Goal: Task Accomplishment & Management: Complete application form

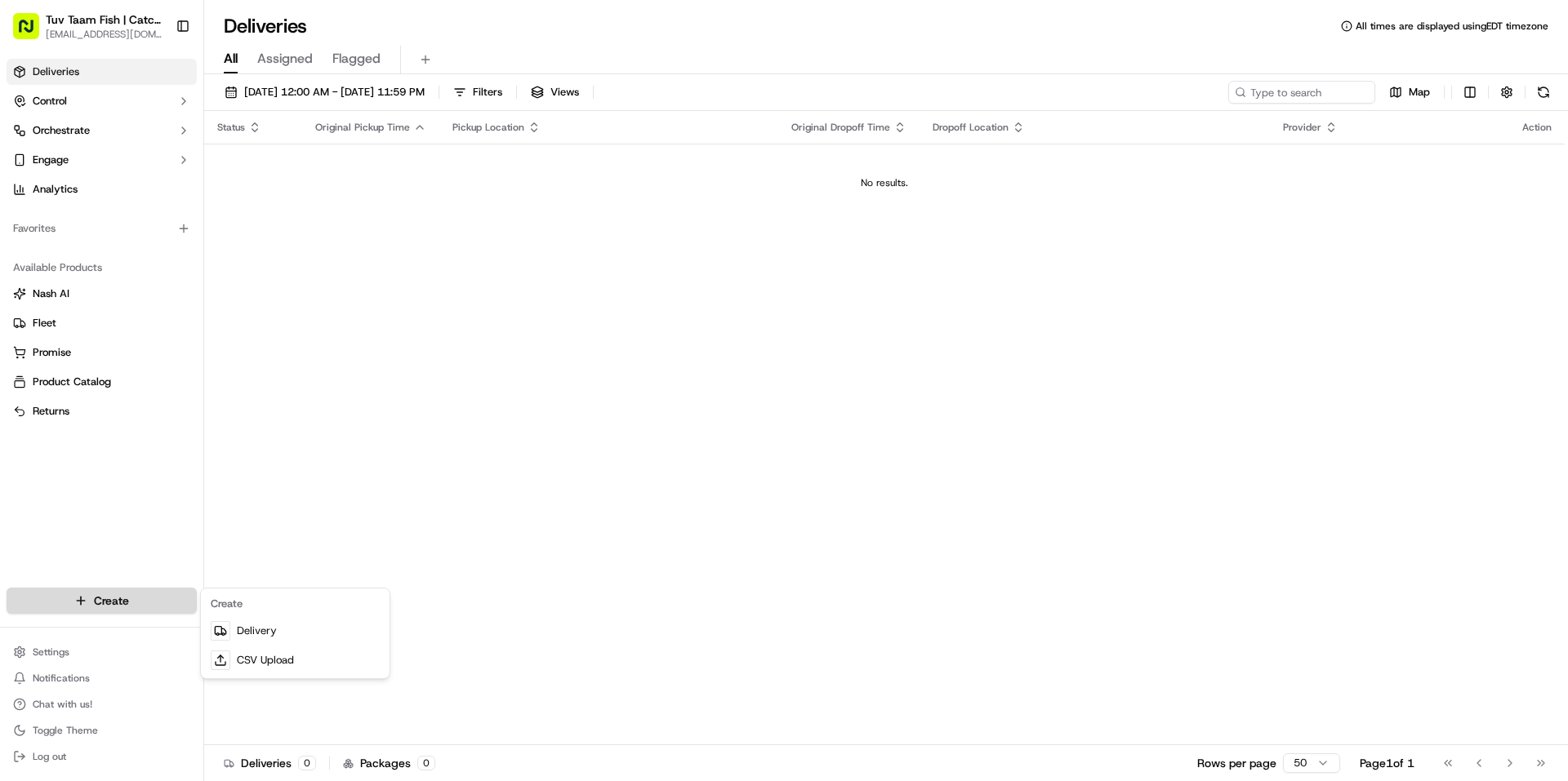
click at [116, 606] on html "Tuv Taam Fish | Catch & Co. [EMAIL_ADDRESS][DOMAIN_NAME] Toggle Sidebar Deliver…" at bounding box center [784, 390] width 1568 height 781
click at [283, 635] on link "Delivery" at bounding box center [295, 630] width 182 height 29
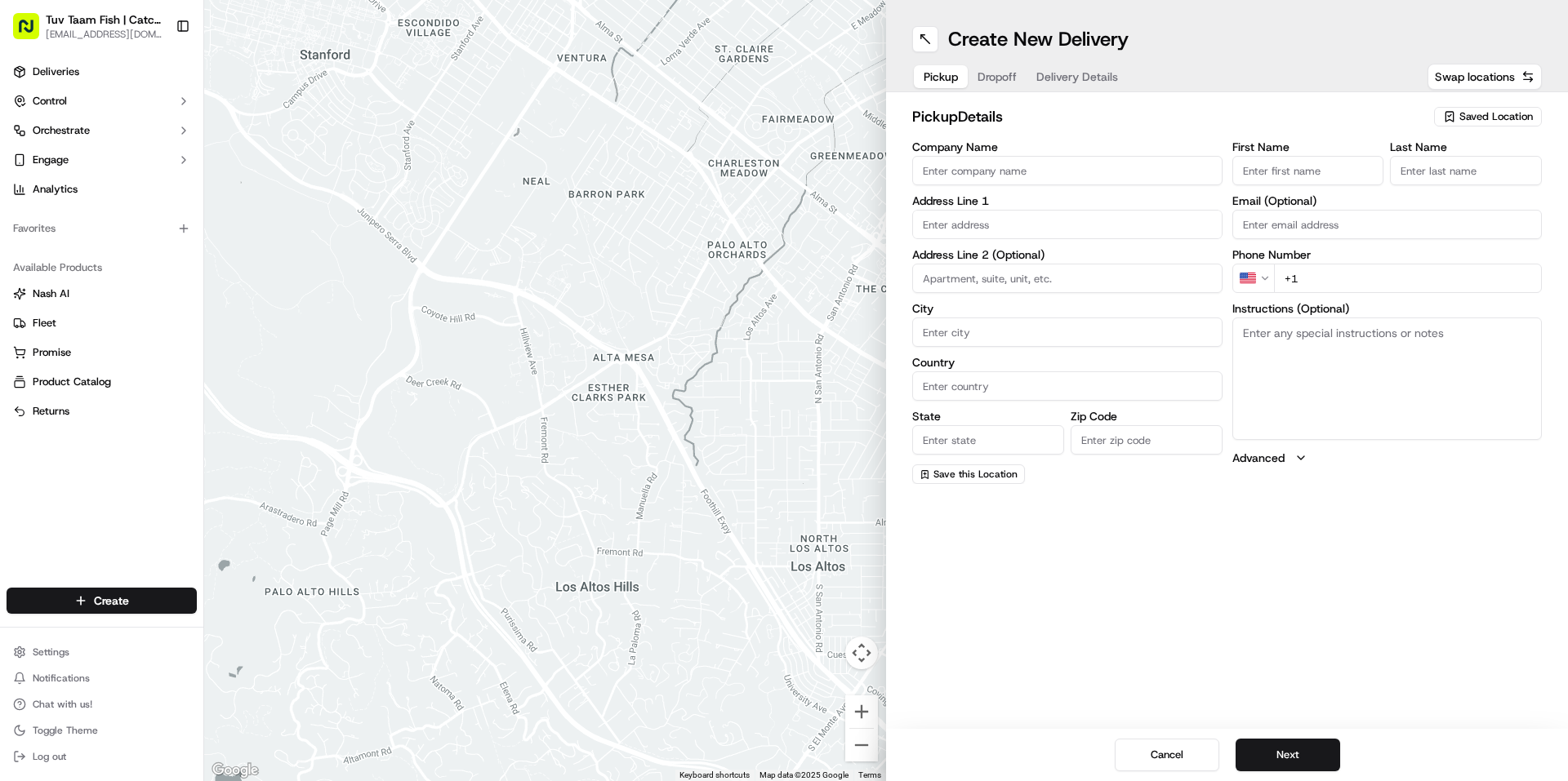
click at [1499, 117] on span "Saved Location" at bounding box center [1497, 117] width 74 height 15
click at [1392, 180] on span "Catch & Co" at bounding box center [1461, 178] width 201 height 15
type input "Catch & Co"
type input "[STREET_ADDRESS]"
type input "[GEOGRAPHIC_DATA]"
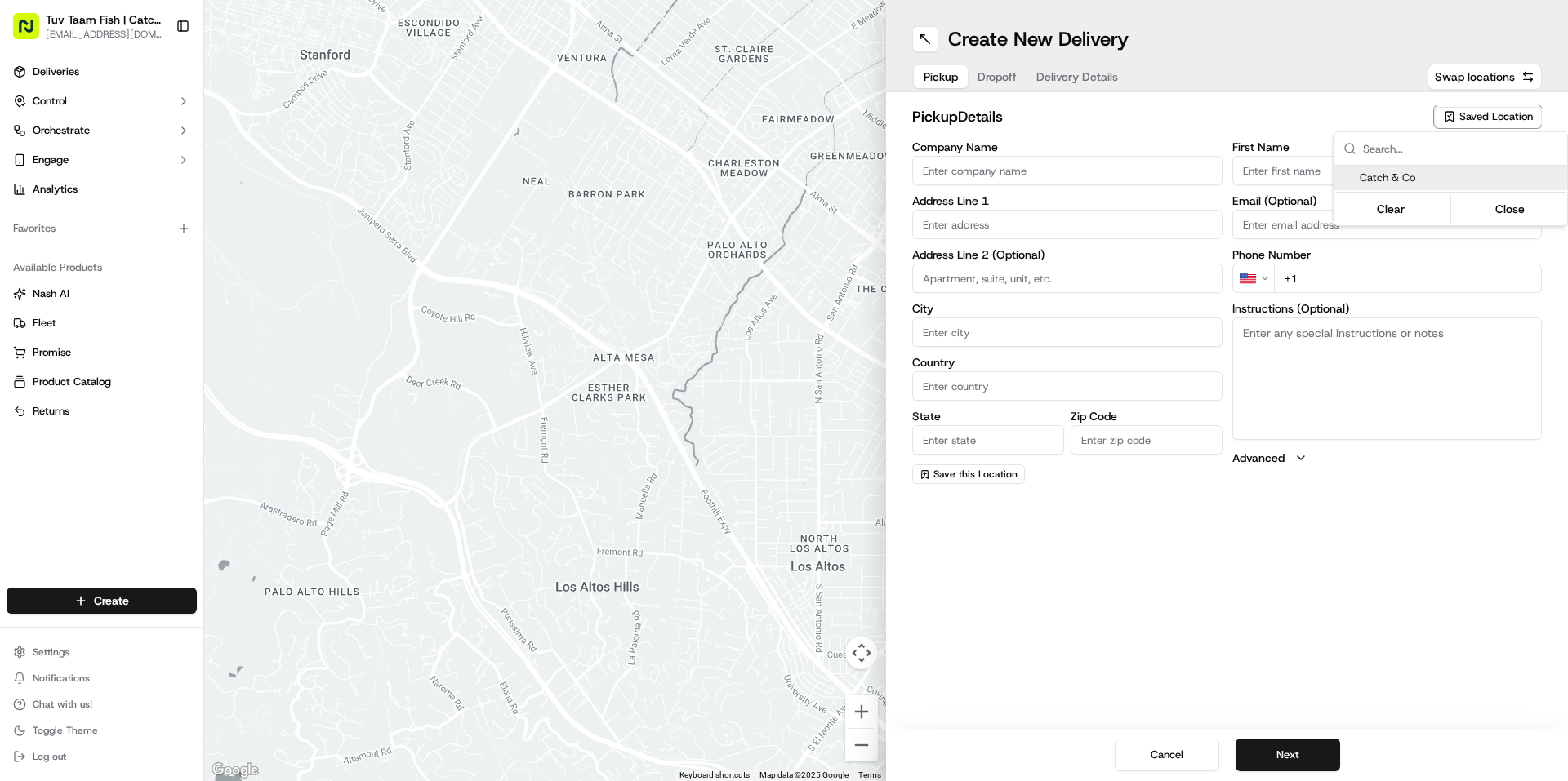
type input "US"
type input "NY"
type input "11219"
type input "[PERSON_NAME]"
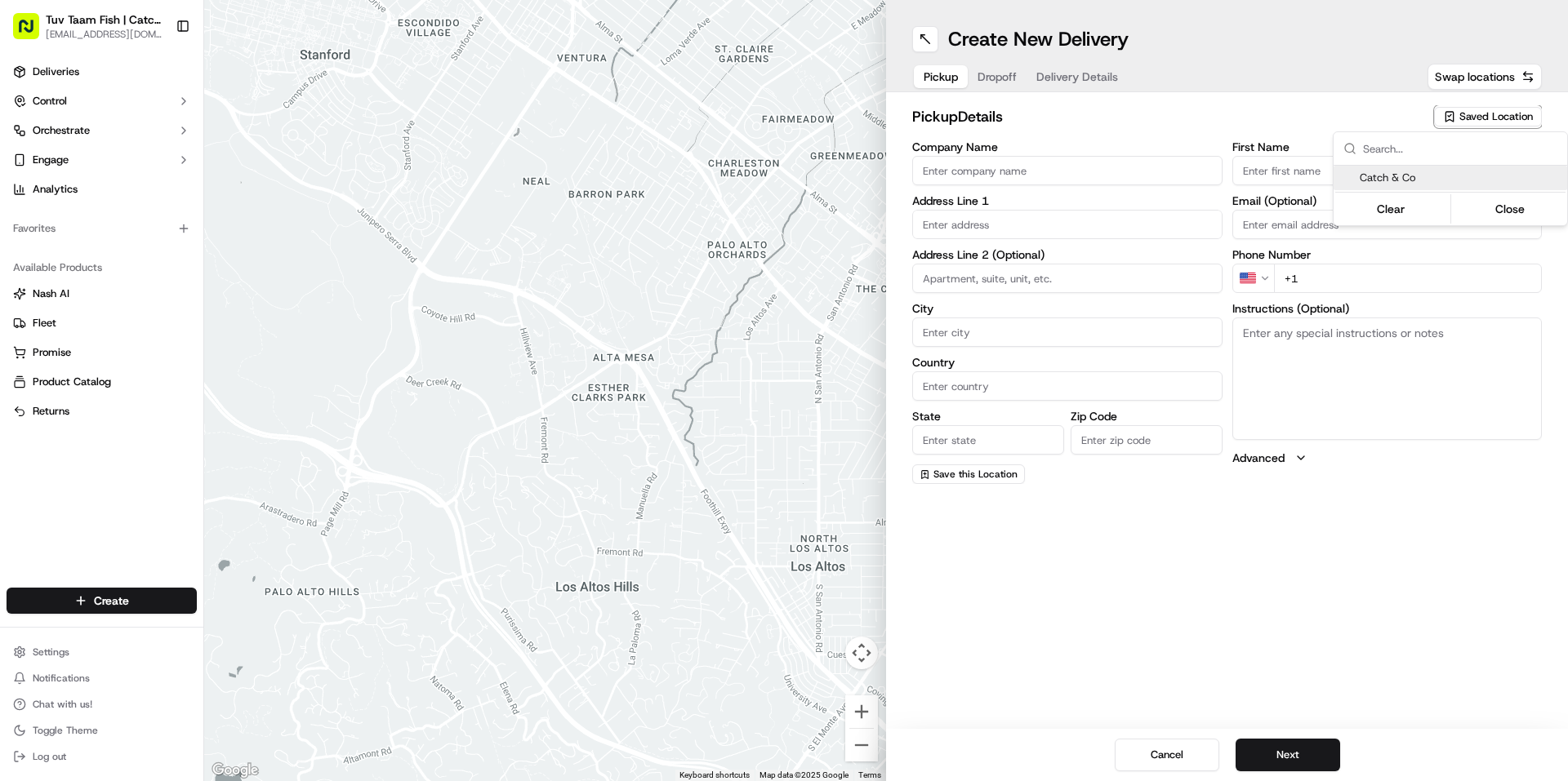
type input "[EMAIL_ADDRESS][DOMAIN_NAME]"
type input "[PHONE_NUMBER]"
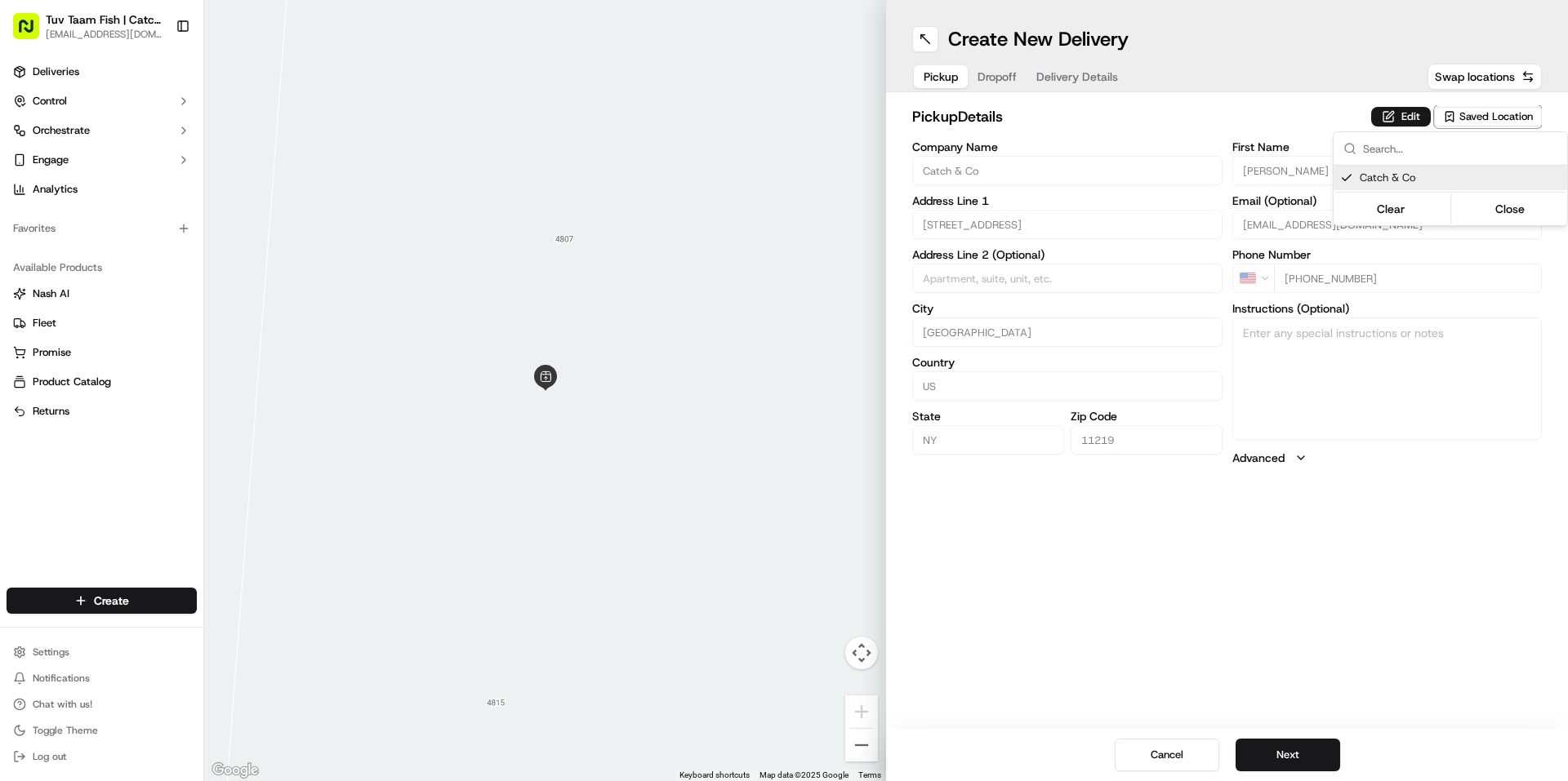
click at [1299, 751] on html "Tuv Taam Fish | Catch & Co. [EMAIL_ADDRESS][DOMAIN_NAME] Toggle Sidebar Deliver…" at bounding box center [784, 390] width 1568 height 781
click at [1287, 748] on button "Next" at bounding box center [1287, 755] width 105 height 33
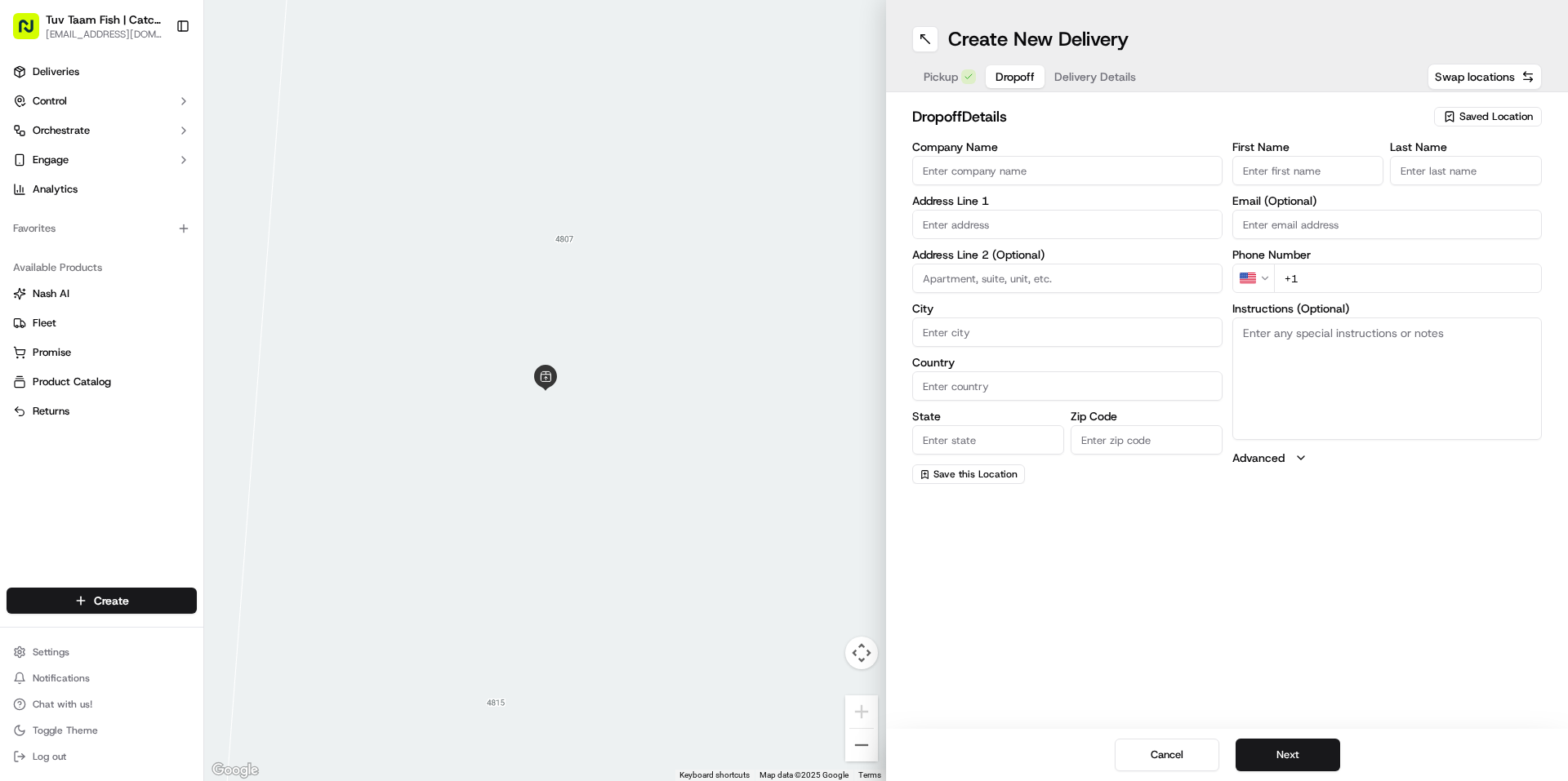
click at [1483, 112] on span "Saved Location" at bounding box center [1497, 117] width 74 height 15
type input "she"
click at [1414, 182] on span "[PERSON_NAME]" at bounding box center [1461, 178] width 201 height 15
type input "[PERSON_NAME]"
type input "[STREET_ADDRESS]"
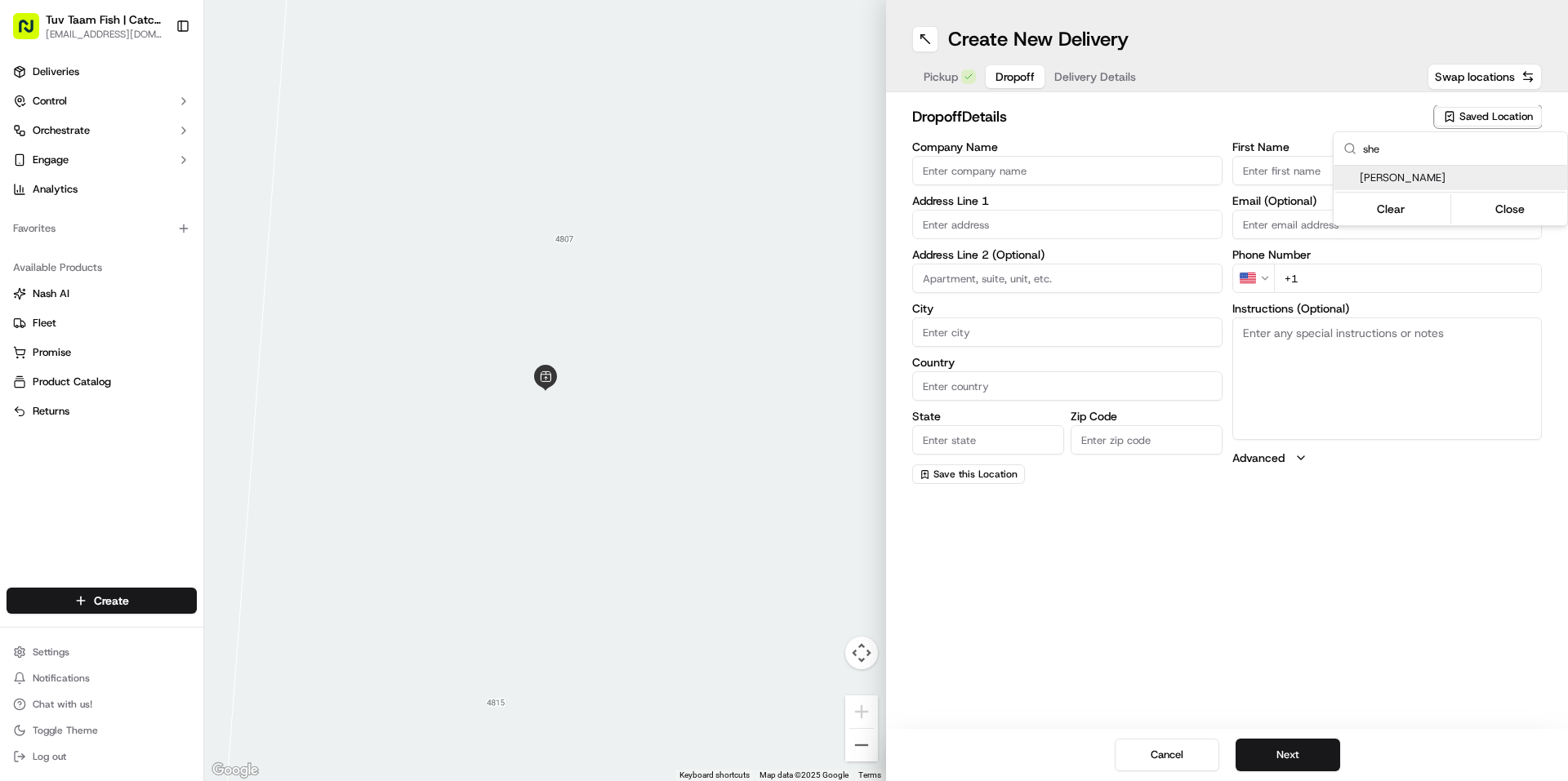
type input "[US_STATE]"
type input "US"
type input "NY"
type input "10005"
type input "Jack"
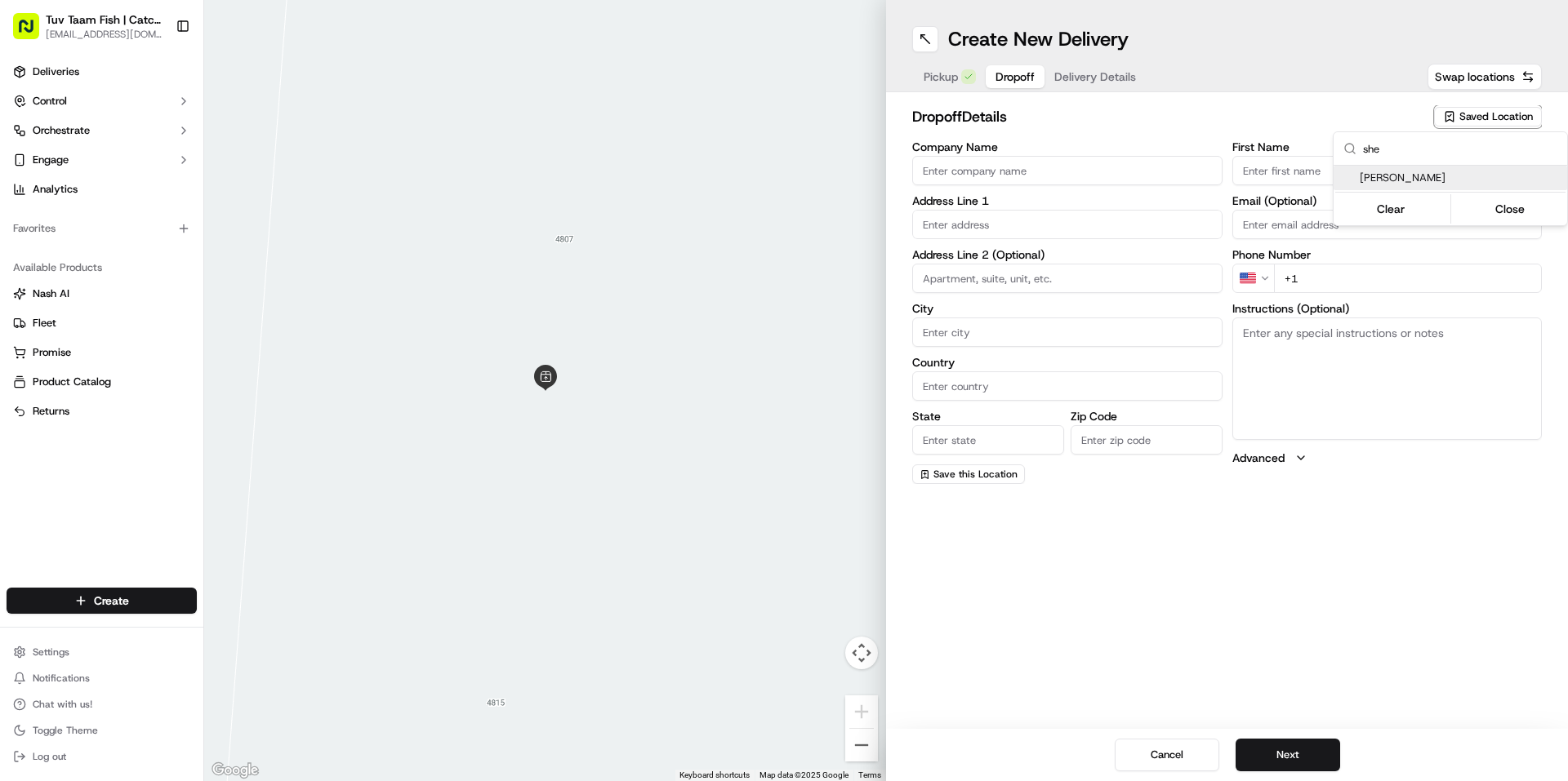
type input "[PERSON_NAME]"
type input "[EMAIL_ADDRESS][DOMAIN_NAME]"
type input "[PHONE_NUMBER]"
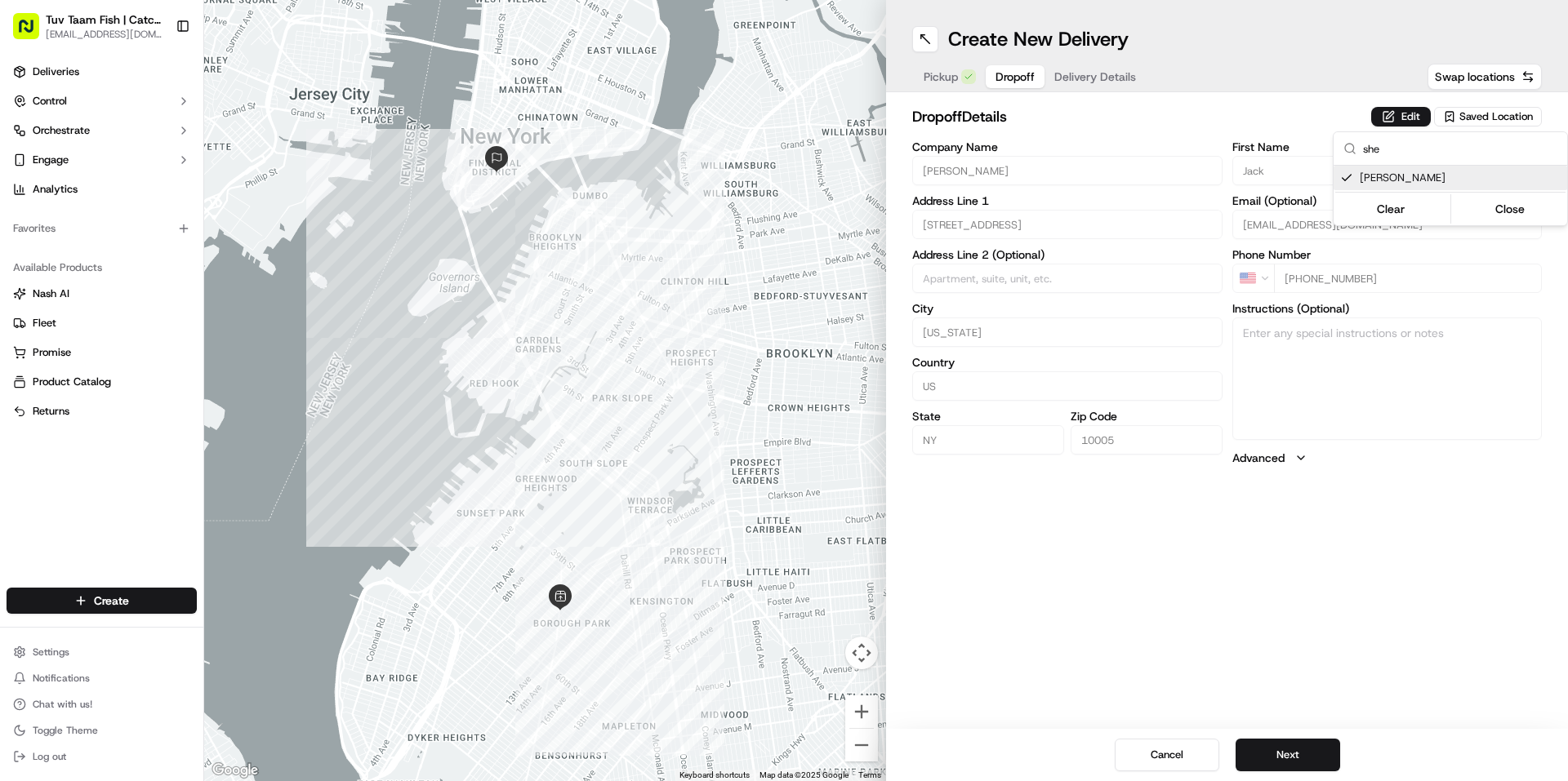
click at [1376, 491] on html "Tuv Taam Fish | Catch & Co. [EMAIL_ADDRESS][DOMAIN_NAME] Toggle Sidebar Deliver…" at bounding box center [784, 390] width 1568 height 781
drag, startPoint x: 1351, startPoint y: 515, endPoint x: 1353, endPoint y: 544, distance: 29.1
click at [1350, 537] on div "Create New Delivery Pickup Dropoff Delivery Details Swap locations dropoff Deta…" at bounding box center [1227, 390] width 682 height 781
click at [1304, 748] on button "Next" at bounding box center [1287, 755] width 105 height 33
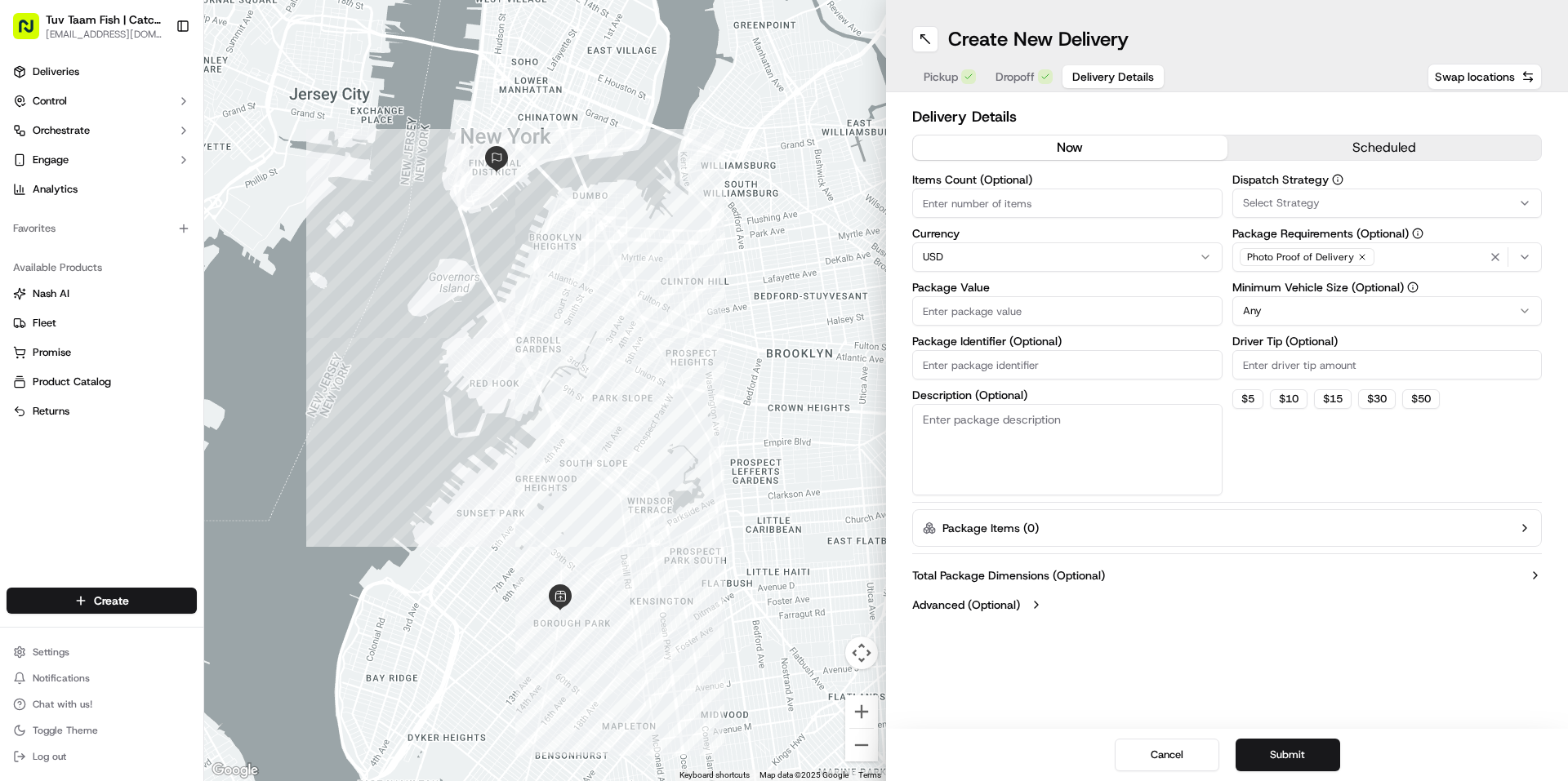
click at [1063, 306] on input "Package Value" at bounding box center [1067, 311] width 311 height 29
type input "19"
click at [1260, 306] on html "Tuv Taam Fish | Catch & Co. [EMAIL_ADDRESS][DOMAIN_NAME] Toggle Sidebar Deliver…" at bounding box center [784, 390] width 1568 height 781
click at [1271, 690] on div "Create New Delivery Pickup Dropoff Delivery Details Swap locations Delivery Det…" at bounding box center [1227, 390] width 682 height 781
click at [1301, 758] on button "Submit" at bounding box center [1287, 755] width 105 height 33
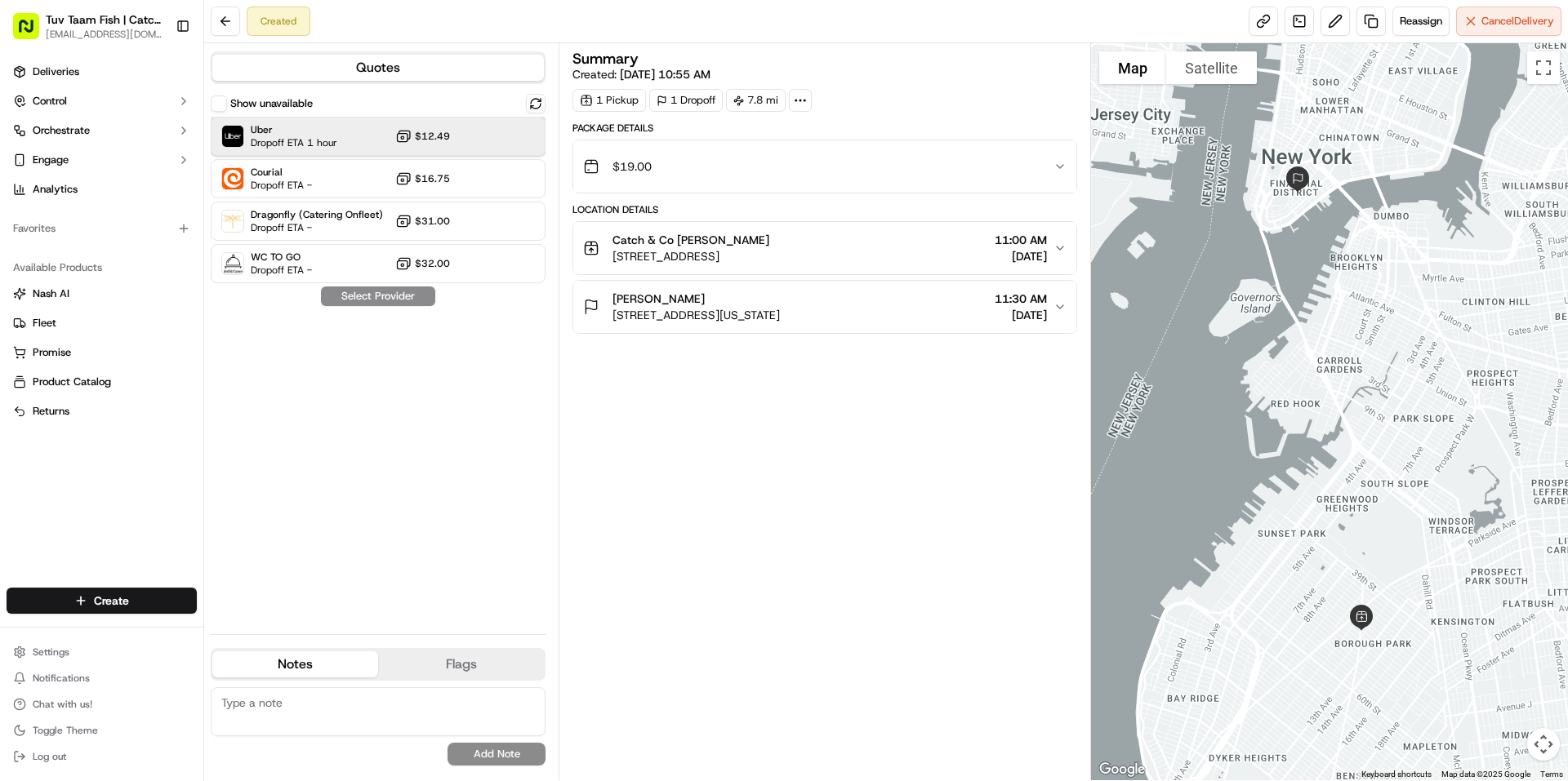
click at [353, 135] on div "Uber Dropoff ETA 1 hour $12.49" at bounding box center [379, 136] width 335 height 39
click at [388, 295] on button "Assign Provider" at bounding box center [378, 295] width 116 height 19
